Goal: Transaction & Acquisition: Download file/media

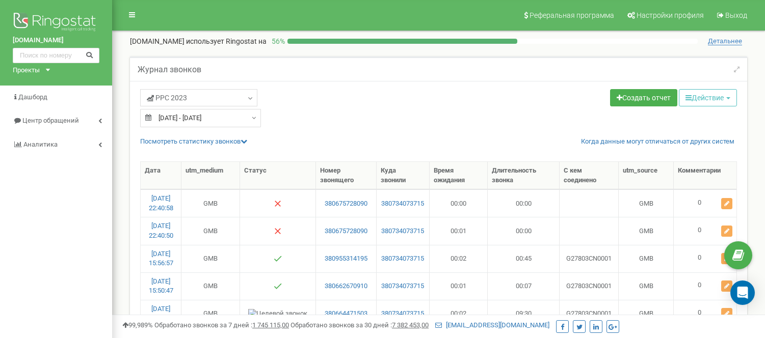
select select "50"
click at [33, 69] on div "Проекты" at bounding box center [26, 71] width 27 height 10
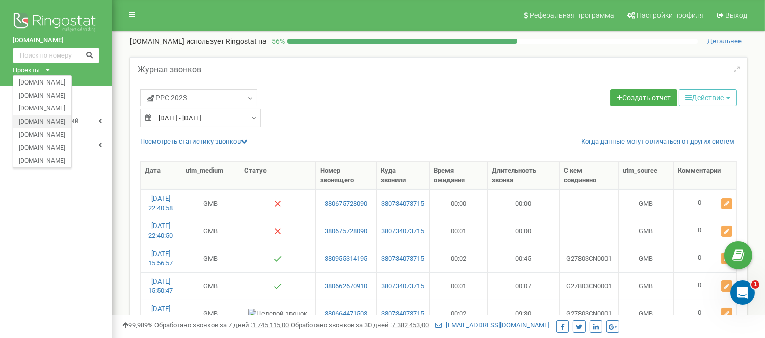
click at [43, 116] on div "[DOMAIN_NAME]" at bounding box center [42, 121] width 58 height 13
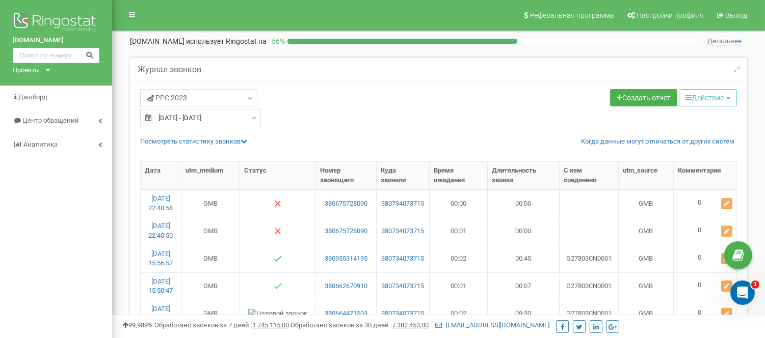
click at [47, 69] on icon at bounding box center [48, 70] width 4 height 3
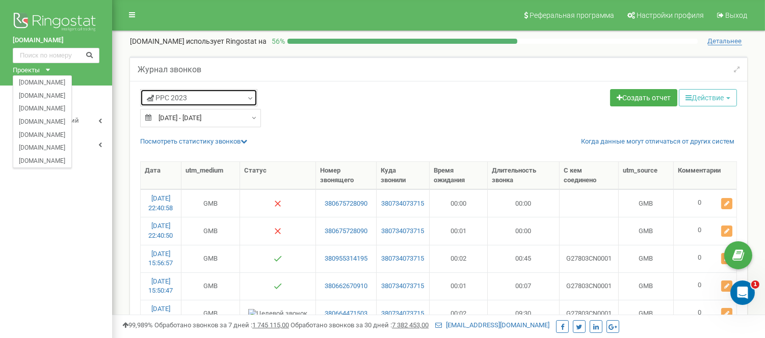
click at [242, 99] on link "PPC 2023" at bounding box center [198, 97] width 117 height 17
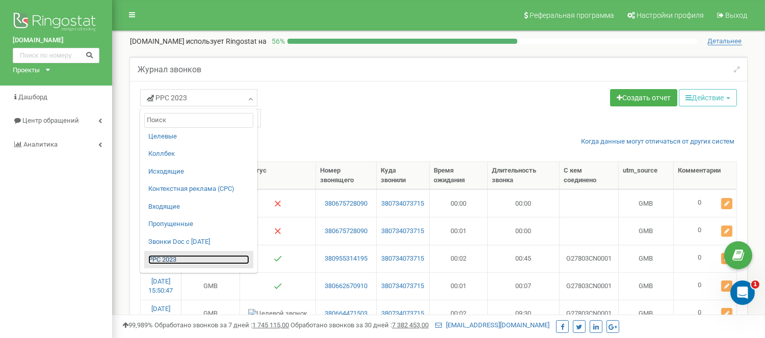
click at [163, 263] on link "PPC 2023" at bounding box center [198, 260] width 101 height 10
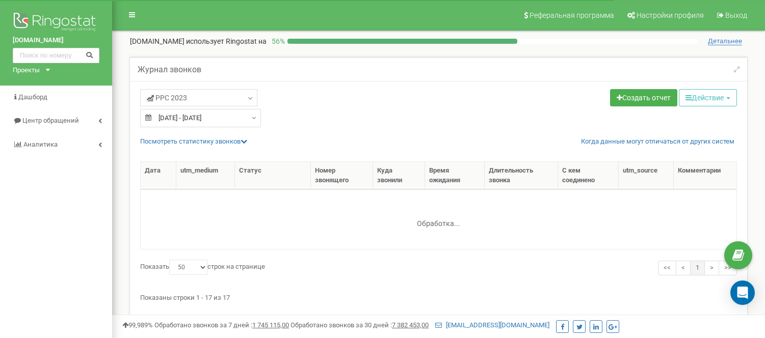
select select "50"
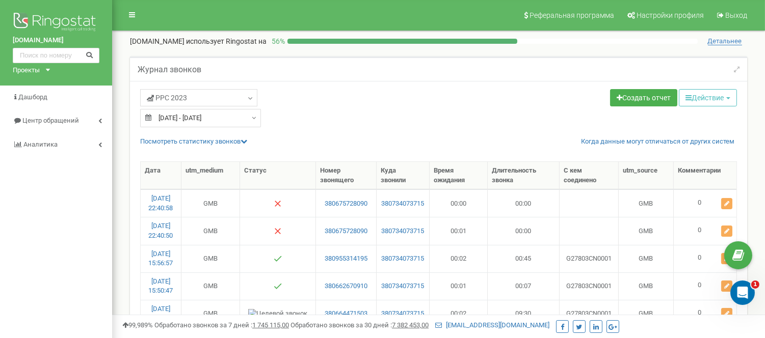
type input "16.09.2025"
click at [250, 120] on div "16.09.2025 - 16.09.2025" at bounding box center [200, 118] width 121 height 18
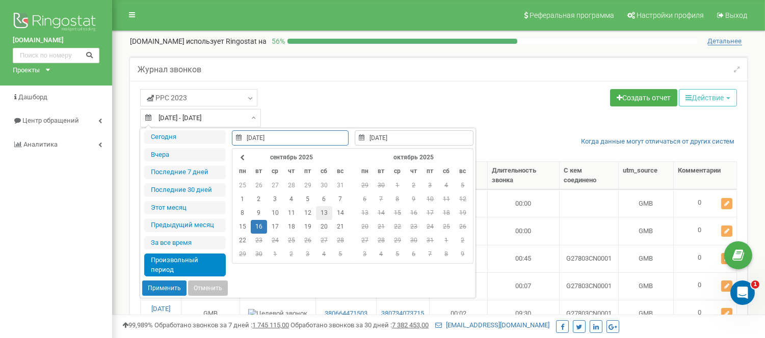
type input "[DATE]"
click at [323, 214] on td "13" at bounding box center [324, 213] width 16 height 14
type input "[DATE]"
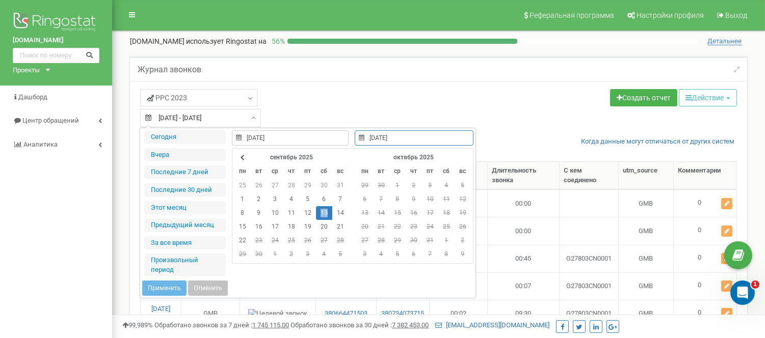
click at [323, 214] on td "13" at bounding box center [324, 213] width 16 height 14
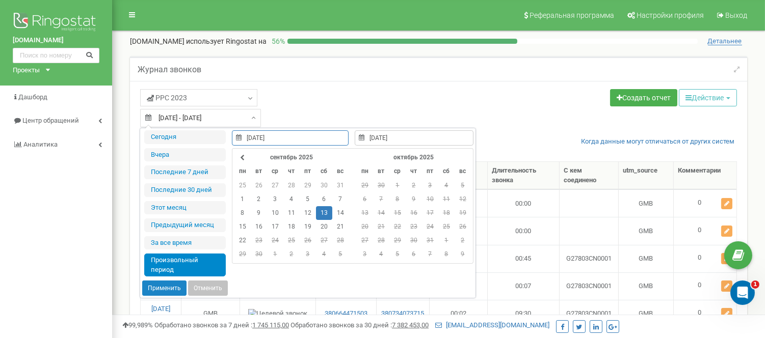
type input "[DATE]"
click at [150, 291] on button "Применить" at bounding box center [164, 288] width 44 height 15
type input "[DATE] - [DATE]"
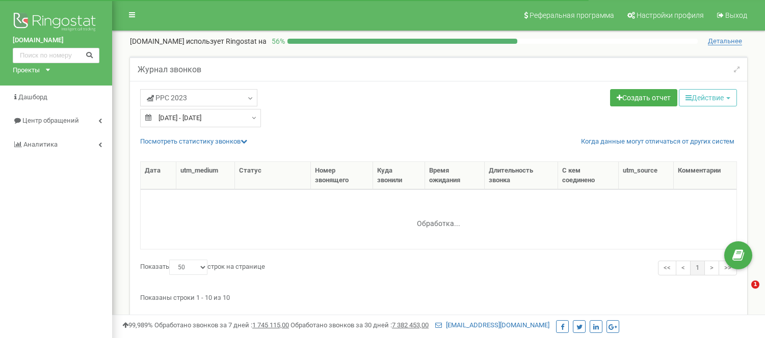
select select "50"
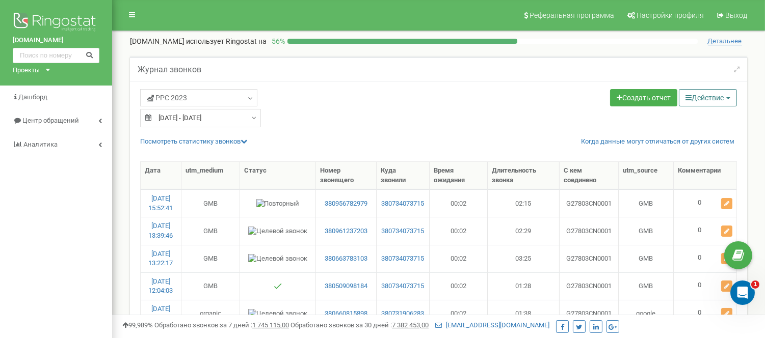
click at [703, 97] on button "Действие" at bounding box center [707, 97] width 58 height 17
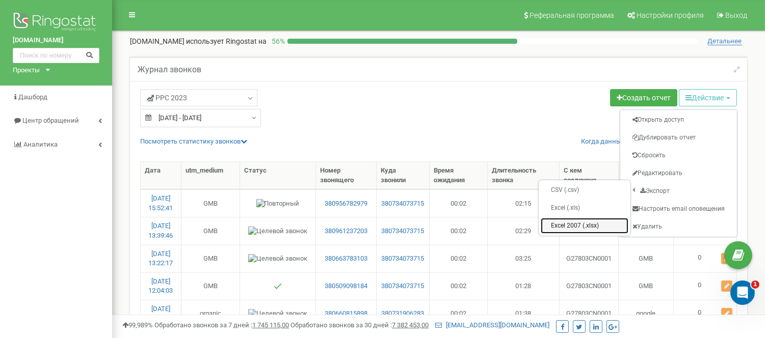
click at [573, 222] on link "Excel 2007 (.xlsx)" at bounding box center [584, 226] width 88 height 16
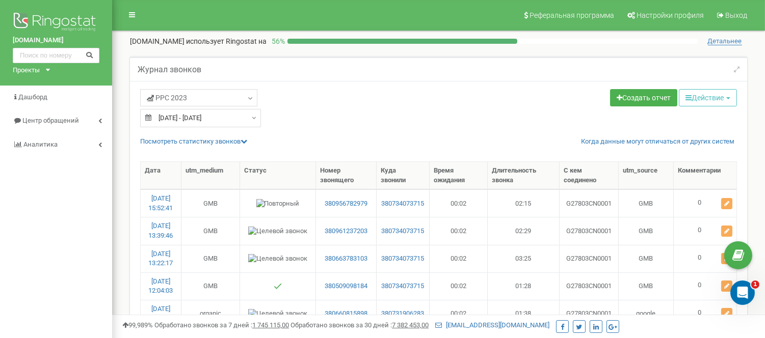
click at [246, 113] on div "13.09.2025 - 13.09.2025" at bounding box center [200, 118] width 121 height 18
type input "13.09.2025"
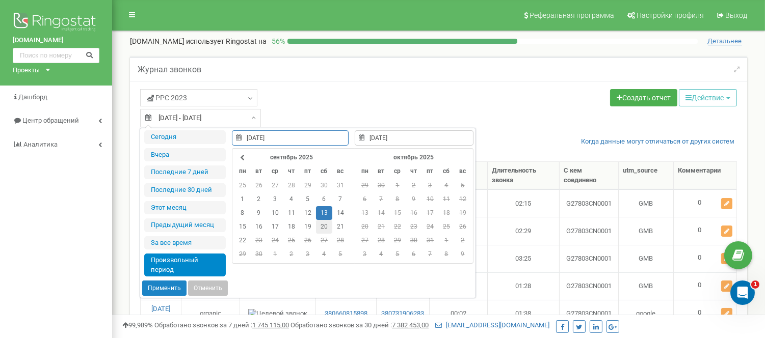
type input "20.09.2025"
click at [324, 229] on td "20" at bounding box center [324, 227] width 16 height 14
type input "20.09.2025"
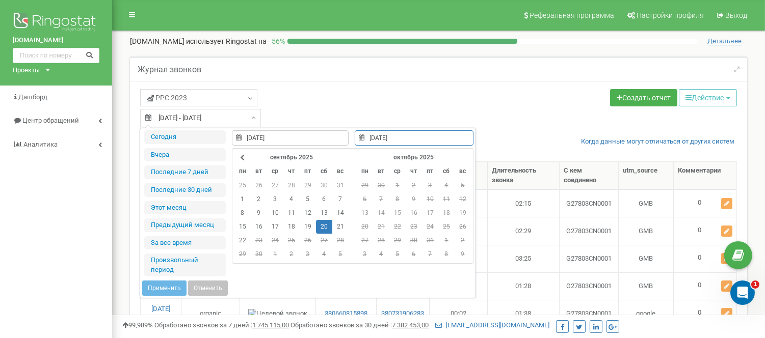
click at [324, 229] on td "20" at bounding box center [324, 227] width 16 height 14
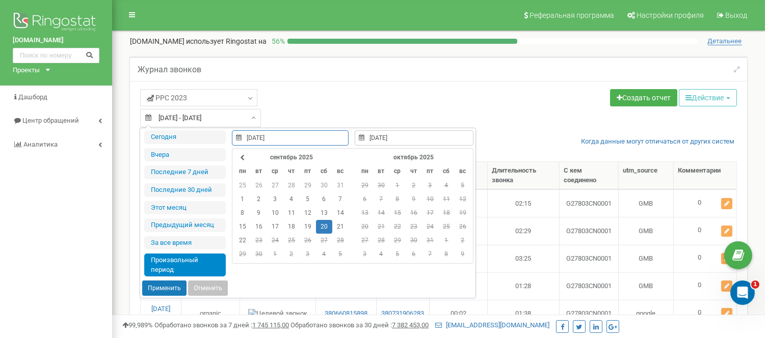
click at [159, 286] on button "Применить" at bounding box center [164, 288] width 44 height 15
type input "[DATE] - [DATE]"
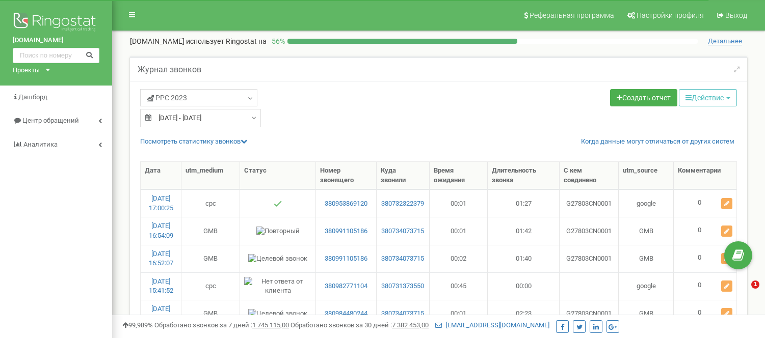
select select "50"
click at [698, 98] on button "Действие" at bounding box center [707, 97] width 58 height 17
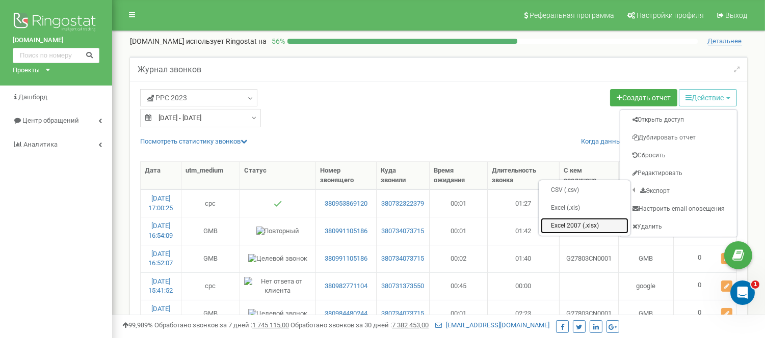
click at [564, 224] on link "Excel 2007 (.xlsx)" at bounding box center [584, 226] width 88 height 16
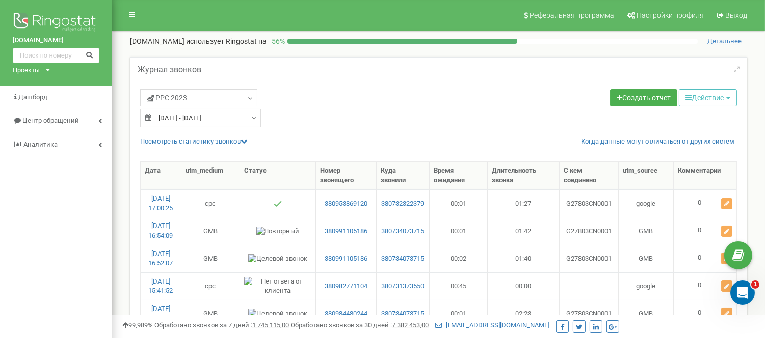
type input "[DATE]"
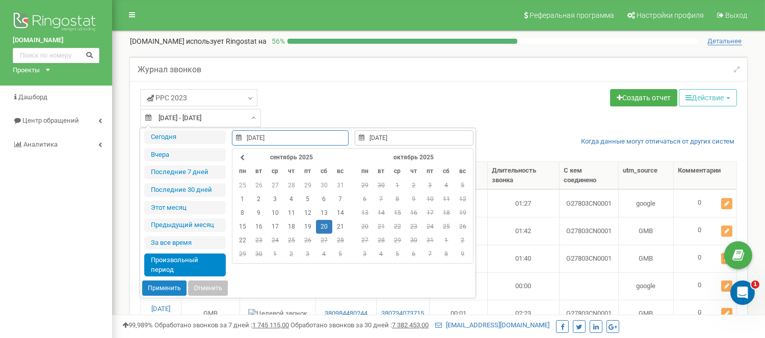
click at [250, 116] on div "[DATE] - [DATE]" at bounding box center [200, 118] width 121 height 18
type input "21.09.2025"
click at [338, 226] on td "21" at bounding box center [340, 227] width 16 height 14
type input "21.09.2025"
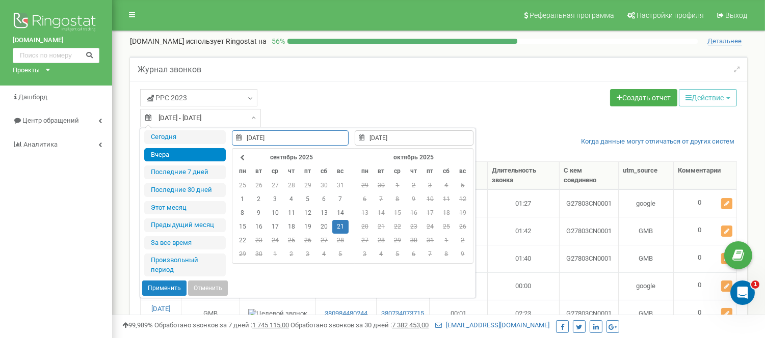
type input "21.09.2025"
click at [159, 286] on button "Применить" at bounding box center [164, 288] width 44 height 15
type input "21.09.2025 - 21.09.2025"
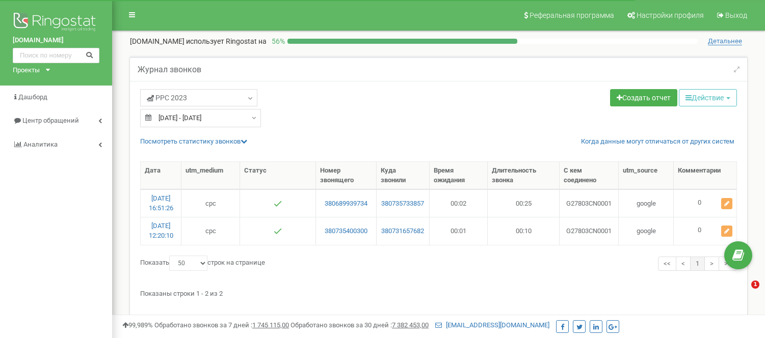
select select "50"
click at [690, 100] on button "Действие" at bounding box center [707, 97] width 58 height 17
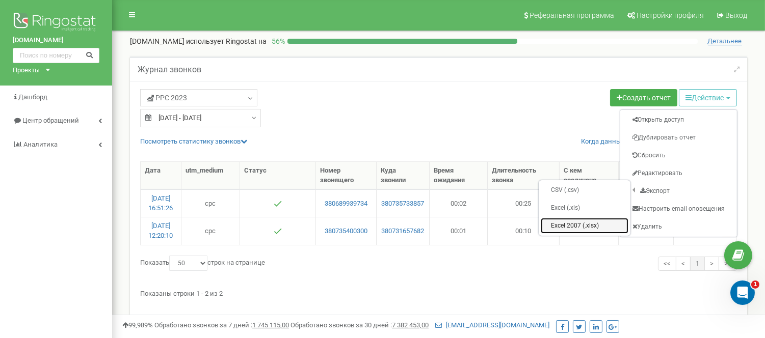
click at [567, 225] on link "Excel 2007 (.xlsx)" at bounding box center [584, 226] width 88 height 16
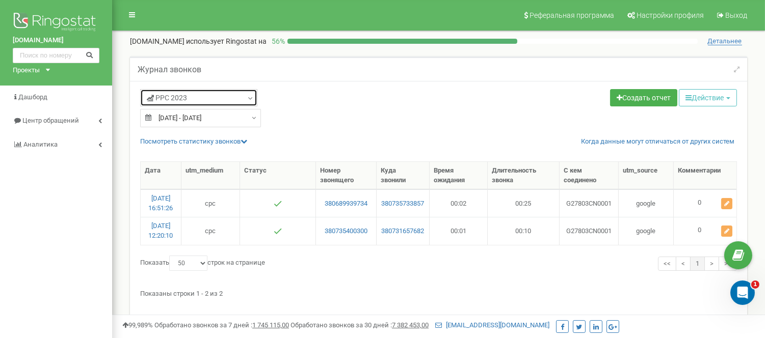
click at [250, 99] on icon at bounding box center [251, 99] width 8 height 10
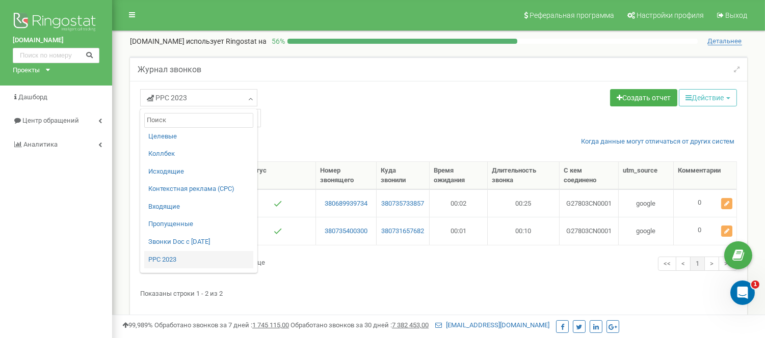
click at [51, 72] on div "[DOMAIN_NAME] Проекты [DOMAIN_NAME] [DOMAIN_NAME] [DOMAIN_NAME] [DOMAIN_NAME] […" at bounding box center [56, 43] width 112 height 86
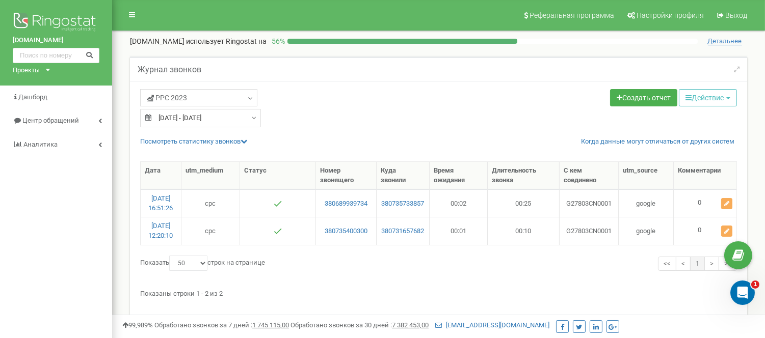
click at [45, 69] on div "Проекты [DOMAIN_NAME] [DOMAIN_NAME] [DOMAIN_NAME] [DOMAIN_NAME] [DOMAIN_NAME] […" at bounding box center [29, 71] width 33 height 10
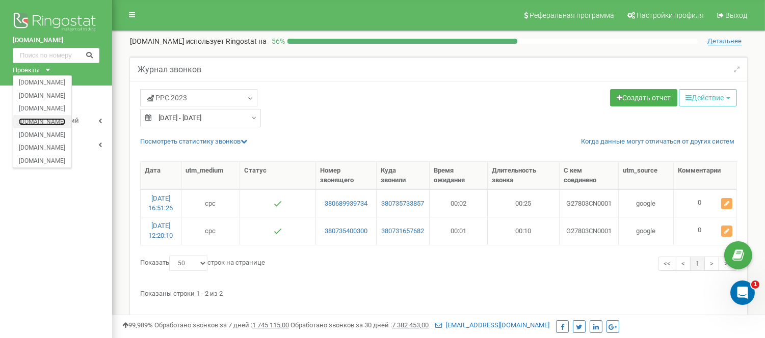
click at [44, 120] on link "[DOMAIN_NAME]" at bounding box center [42, 121] width 46 height 5
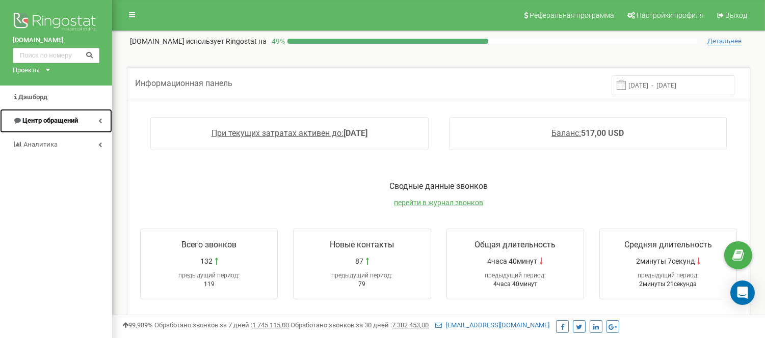
click at [48, 128] on link "Центр обращений" at bounding box center [56, 121] width 112 height 24
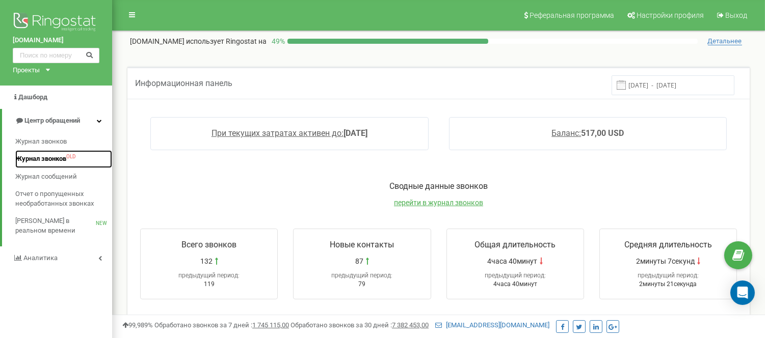
click at [55, 155] on span "Журнал звонков" at bounding box center [40, 159] width 51 height 10
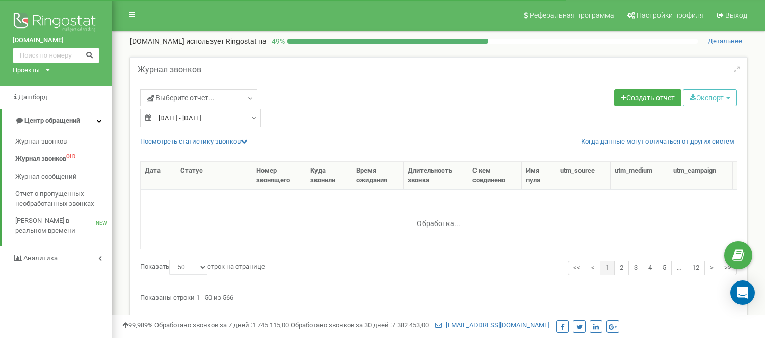
select select "50"
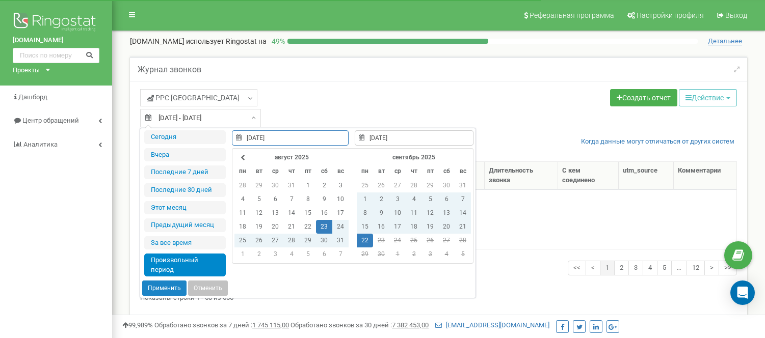
select select "50"
type input "[DATE]"
click at [444, 227] on td "20" at bounding box center [446, 227] width 16 height 14
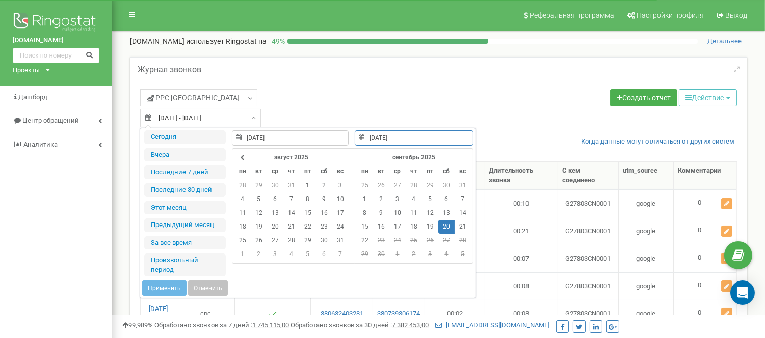
type input "[DATE]"
click at [444, 227] on td "20" at bounding box center [446, 227] width 16 height 14
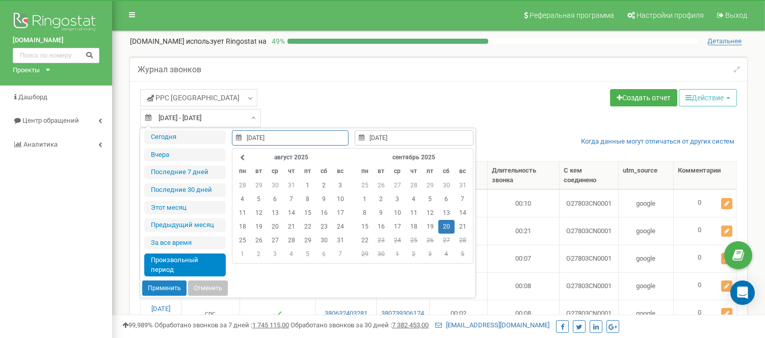
type input "[DATE]"
click at [160, 287] on button "Применить" at bounding box center [164, 288] width 44 height 15
type input "[DATE] - [DATE]"
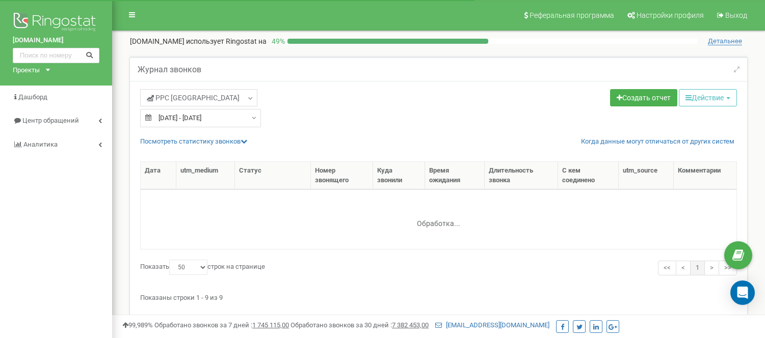
select select "50"
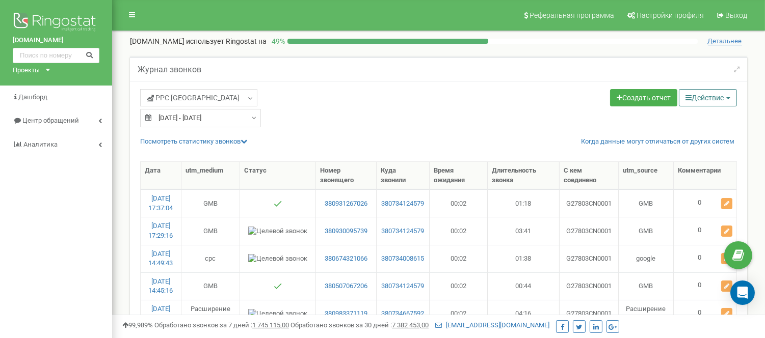
click at [700, 98] on button "Действие" at bounding box center [707, 97] width 58 height 17
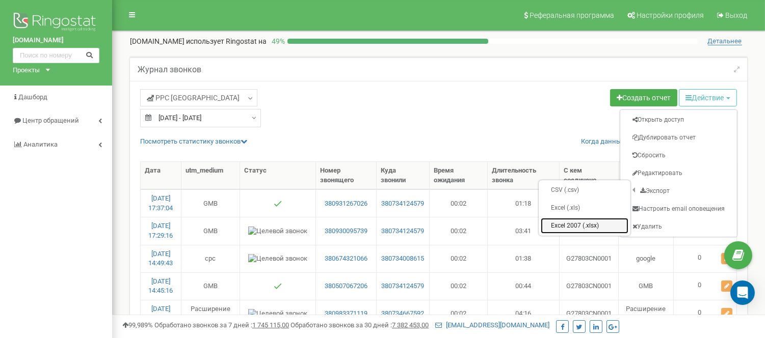
click at [563, 223] on link "Excel 2007 (.xlsx)" at bounding box center [584, 226] width 88 height 16
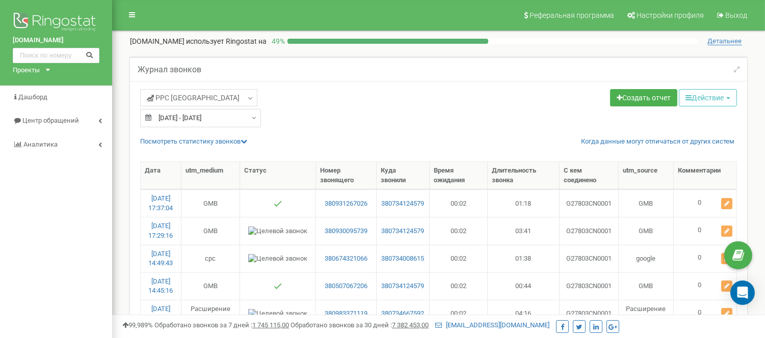
type input "20.09.2025"
click at [248, 117] on div "20.09.2025 - 20.09.2025" at bounding box center [200, 118] width 121 height 18
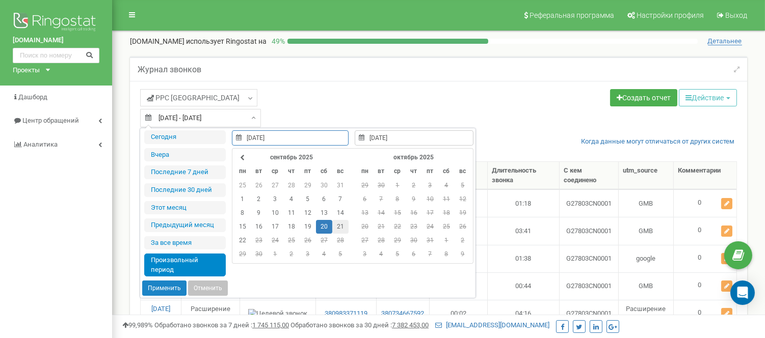
type input "21.09.2025"
click at [339, 225] on td "21" at bounding box center [340, 227] width 16 height 14
type input "21.09.2025"
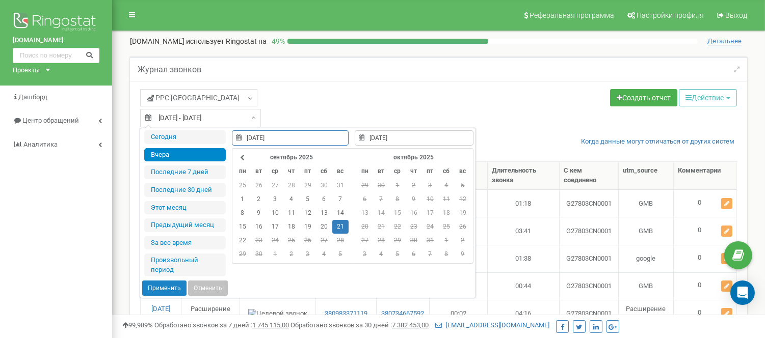
type input "21.09.2025"
click at [157, 293] on button "Применить" at bounding box center [164, 288] width 44 height 15
type input "[DATE] - [DATE]"
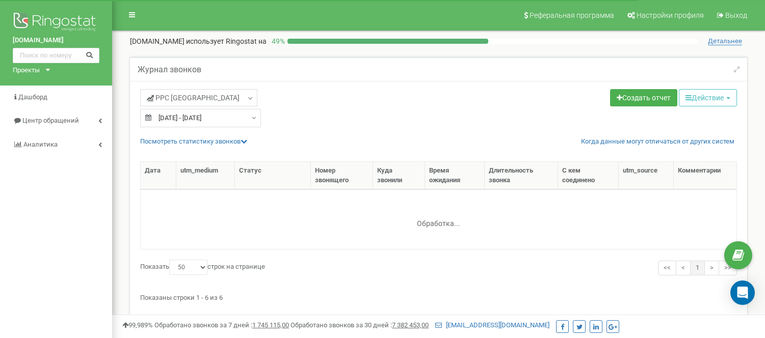
select select "50"
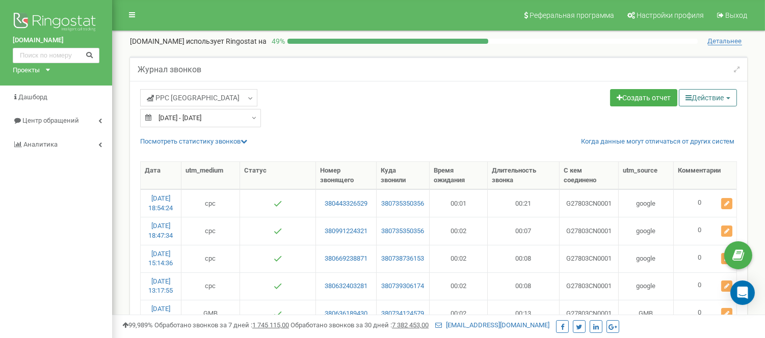
click at [688, 98] on icon "button" at bounding box center [688, 97] width 6 height 7
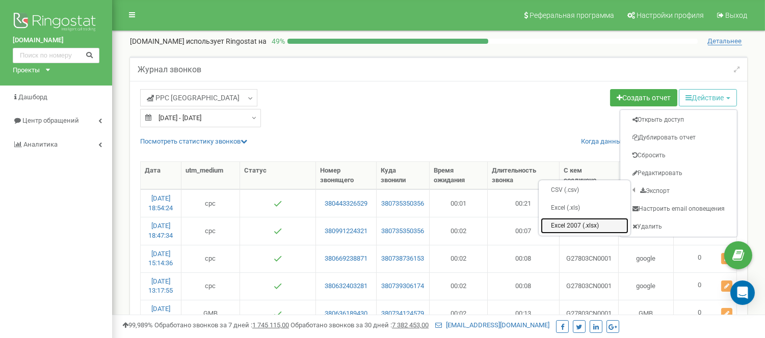
click at [561, 224] on link "Excel 2007 (.xlsx)" at bounding box center [584, 226] width 88 height 16
